Goal: Task Accomplishment & Management: Complete application form

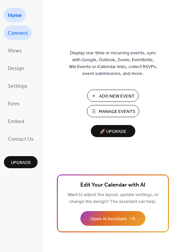
click at [27, 31] on span "Connect" at bounding box center [18, 33] width 20 height 10
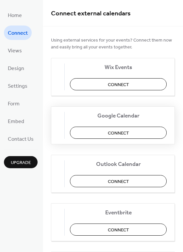
click at [103, 135] on button "Connect" at bounding box center [118, 133] width 97 height 12
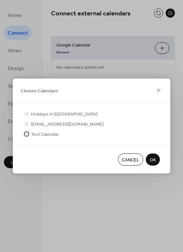
click at [50, 134] on span "Test Calendar" at bounding box center [45, 134] width 28 height 7
click at [152, 157] on span "OK" at bounding box center [153, 160] width 6 height 7
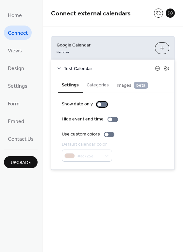
click at [100, 104] on div at bounding box center [100, 105] width 4 height 4
click at [101, 104] on div at bounding box center [102, 104] width 10 height 5
click at [110, 120] on div at bounding box center [110, 120] width 4 height 4
click at [110, 120] on div at bounding box center [113, 119] width 10 height 5
click at [110, 120] on div at bounding box center [110, 120] width 4 height 4
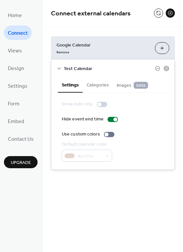
click at [101, 86] on button "Categories" at bounding box center [98, 84] width 30 height 15
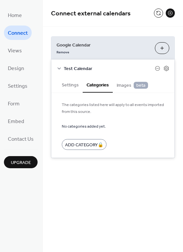
click at [73, 87] on button "Settings" at bounding box center [70, 84] width 25 height 15
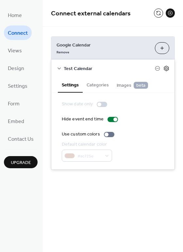
click at [167, 68] on icon at bounding box center [167, 68] width 2 height 2
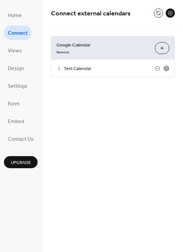
click at [167, 68] on icon at bounding box center [167, 69] width 6 height 6
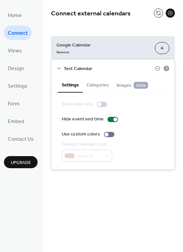
click at [166, 69] on icon at bounding box center [167, 68] width 2 height 2
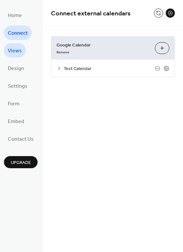
click at [14, 55] on span "Views" at bounding box center [15, 51] width 14 height 10
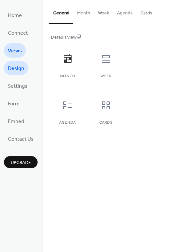
click at [12, 67] on span "Design" at bounding box center [16, 69] width 16 height 10
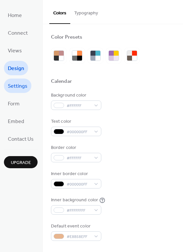
click at [14, 89] on span "Settings" at bounding box center [18, 86] width 20 height 10
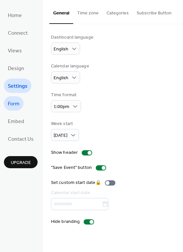
click at [19, 100] on span "Form" at bounding box center [14, 104] width 12 height 10
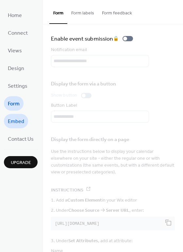
click at [17, 118] on span "Embed" at bounding box center [16, 122] width 16 height 10
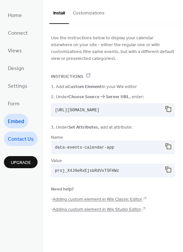
click at [28, 140] on span "Contact Us" at bounding box center [21, 139] width 26 height 10
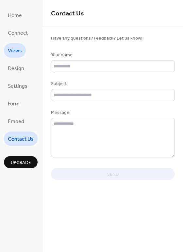
click at [18, 50] on span "Views" at bounding box center [15, 51] width 14 height 10
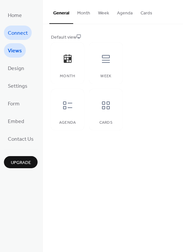
click at [17, 31] on span "Connect" at bounding box center [18, 33] width 20 height 10
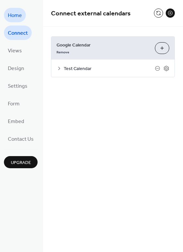
click at [17, 20] on span "Home" at bounding box center [15, 15] width 14 height 10
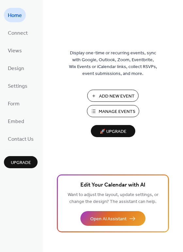
click at [99, 112] on span "Manage Events" at bounding box center [117, 111] width 37 height 7
click at [27, 35] on span "Connect" at bounding box center [18, 33] width 20 height 10
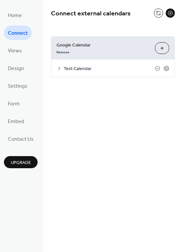
click at [60, 67] on icon at bounding box center [59, 68] width 5 height 5
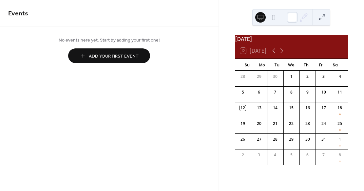
click at [273, 17] on button at bounding box center [273, 17] width 10 height 10
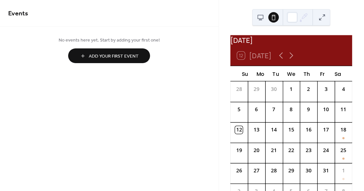
click at [260, 18] on button at bounding box center [260, 17] width 10 height 10
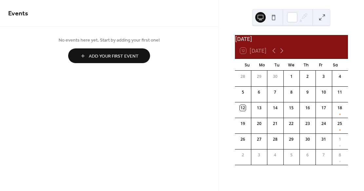
click at [118, 56] on span "Add Your First Event" at bounding box center [114, 56] width 50 height 7
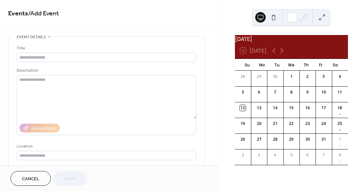
click at [276, 19] on button at bounding box center [273, 17] width 10 height 10
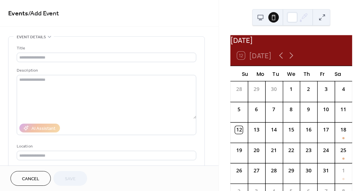
click at [262, 19] on button at bounding box center [260, 17] width 10 height 10
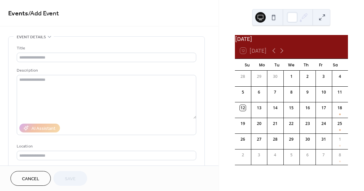
click at [267, 19] on div at bounding box center [267, 17] width 24 height 16
click at [274, 19] on button at bounding box center [273, 17] width 10 height 10
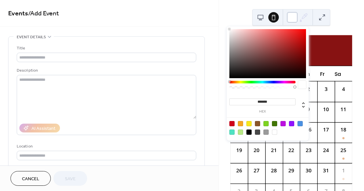
click at [295, 19] on div at bounding box center [292, 17] width 10 height 10
click at [280, 60] on div at bounding box center [267, 53] width 77 height 49
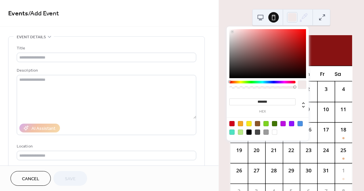
type input "*******"
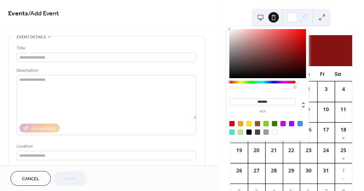
drag, startPoint x: 274, startPoint y: 52, endPoint x: 225, endPoint y: 24, distance: 56.0
click at [225, 24] on body "**********" at bounding box center [182, 95] width 364 height 191
click at [315, 44] on div "October 2025" at bounding box center [291, 40] width 122 height 10
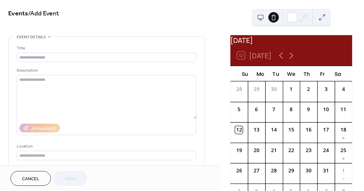
click at [38, 177] on span "Cancel" at bounding box center [30, 179] width 17 height 7
